Goal: Find contact information: Find contact information

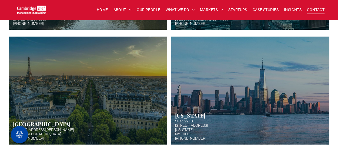
scroll to position [135, 0]
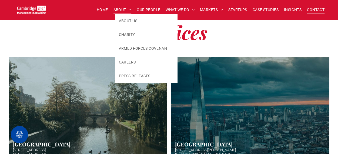
click at [126, 11] on span at bounding box center [128, 10] width 5 height 4
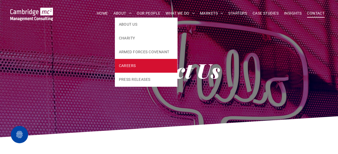
click at [123, 68] on span "CAREERS" at bounding box center [127, 66] width 17 height 6
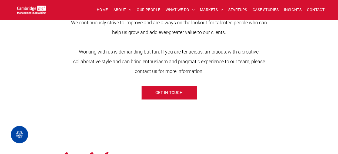
scroll to position [216, 0]
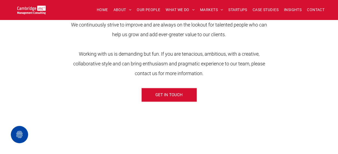
click at [169, 98] on span "GET IN TOUCH" at bounding box center [168, 94] width 27 height 13
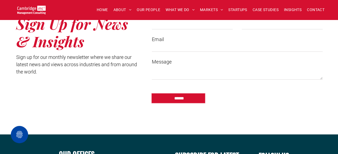
scroll to position [648, 0]
